Goal: Navigation & Orientation: Understand site structure

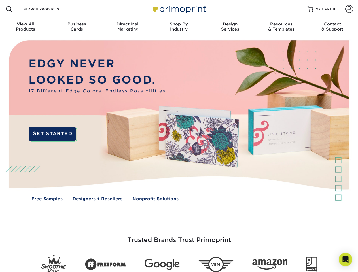
click at [179, 136] on img at bounding box center [179, 124] width 354 height 177
click at [9, 9] on span at bounding box center [9, 9] width 7 height 7
click at [349, 9] on span at bounding box center [349, 9] width 8 height 8
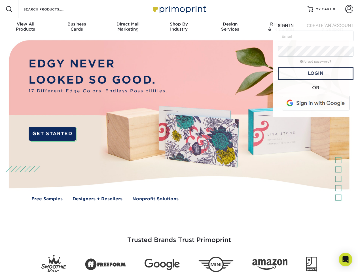
click at [25, 27] on div "View All Products" at bounding box center [25, 27] width 51 height 10
click at [76, 27] on div "Business Cards" at bounding box center [76, 27] width 51 height 10
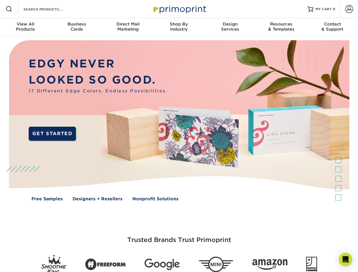
click at [128, 27] on div "Direct Mail Marketing" at bounding box center [127, 27] width 51 height 10
click at [179, 27] on div "Shop By Industry" at bounding box center [178, 27] width 51 height 10
click at [230, 27] on div "Design Services" at bounding box center [229, 27] width 51 height 10
click at [281, 27] on div "Resources & Templates" at bounding box center [280, 27] width 51 height 10
click at [332, 27] on div "Contact & Support" at bounding box center [332, 27] width 51 height 10
